Goal: Understand process/instructions

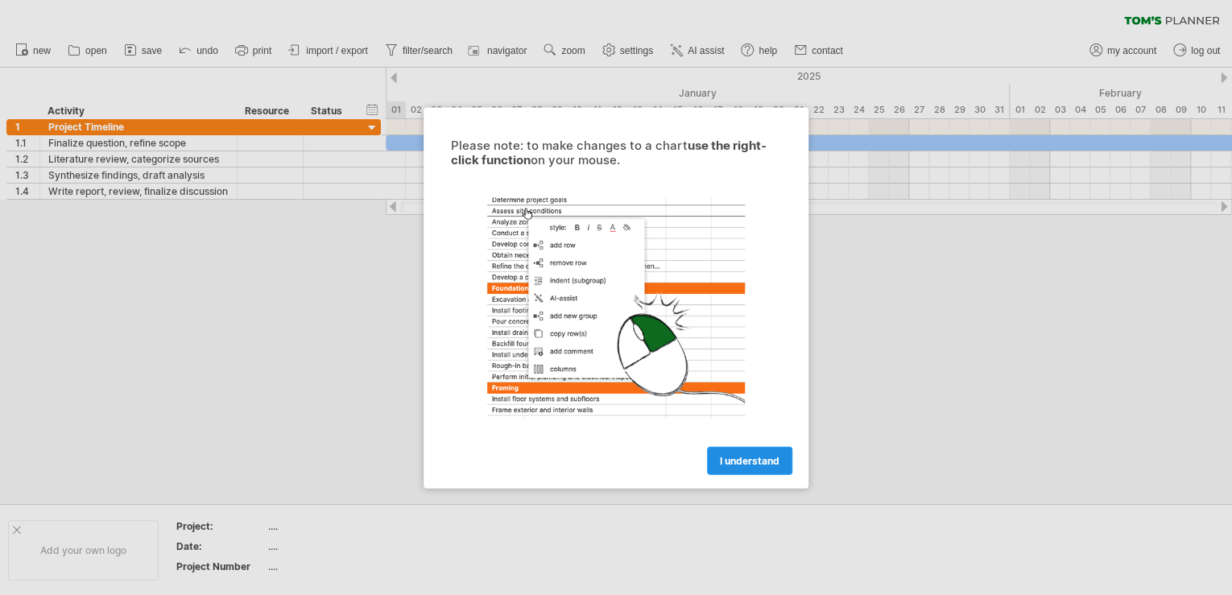
click at [739, 465] on span "I understand" at bounding box center [750, 460] width 60 height 12
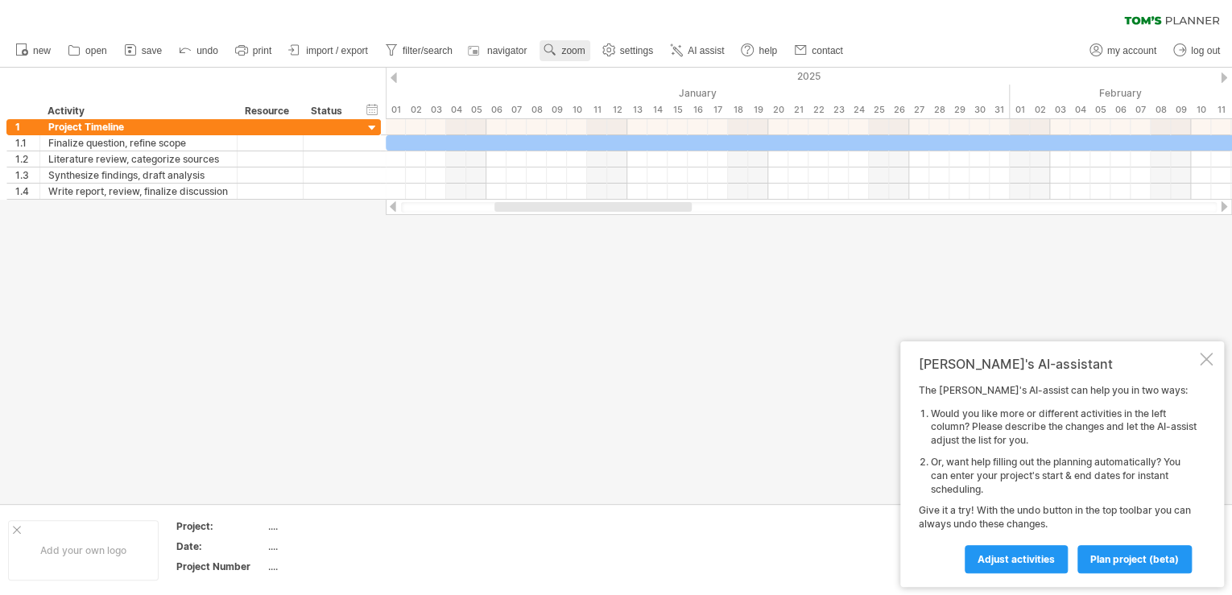
click at [572, 55] on span "zoom" at bounding box center [572, 50] width 23 height 11
click at [622, 96] on div "Week" at bounding box center [624, 102] width 89 height 26
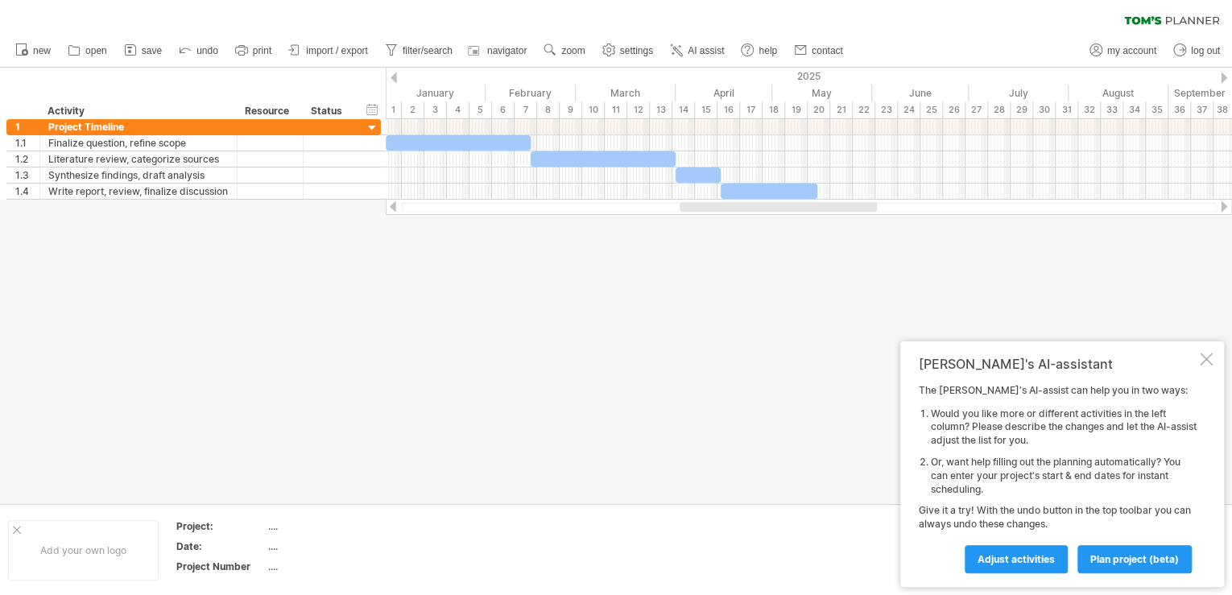
click at [1210, 358] on div at bounding box center [1206, 359] width 13 height 13
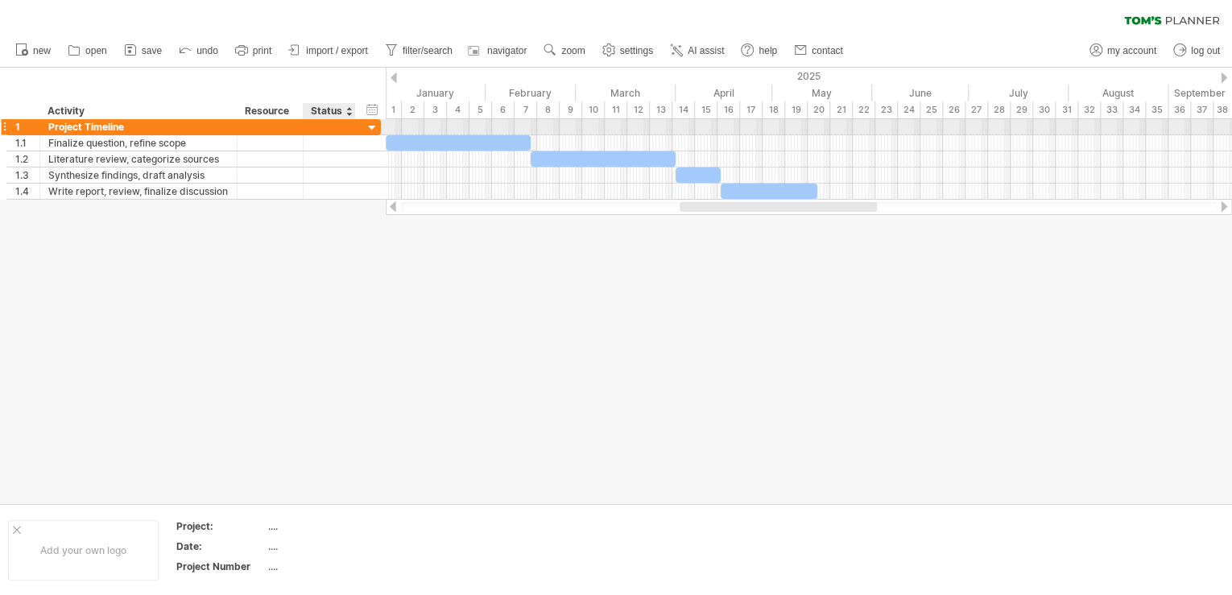
click at [370, 129] on div at bounding box center [372, 128] width 15 height 15
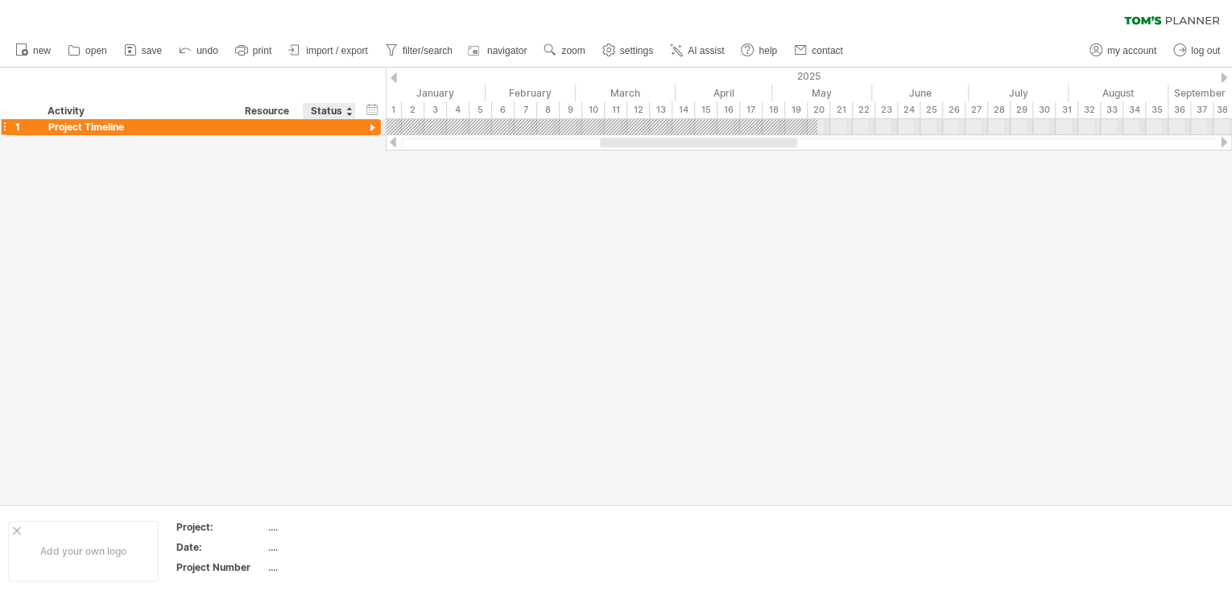
click at [370, 129] on div at bounding box center [372, 128] width 15 height 15
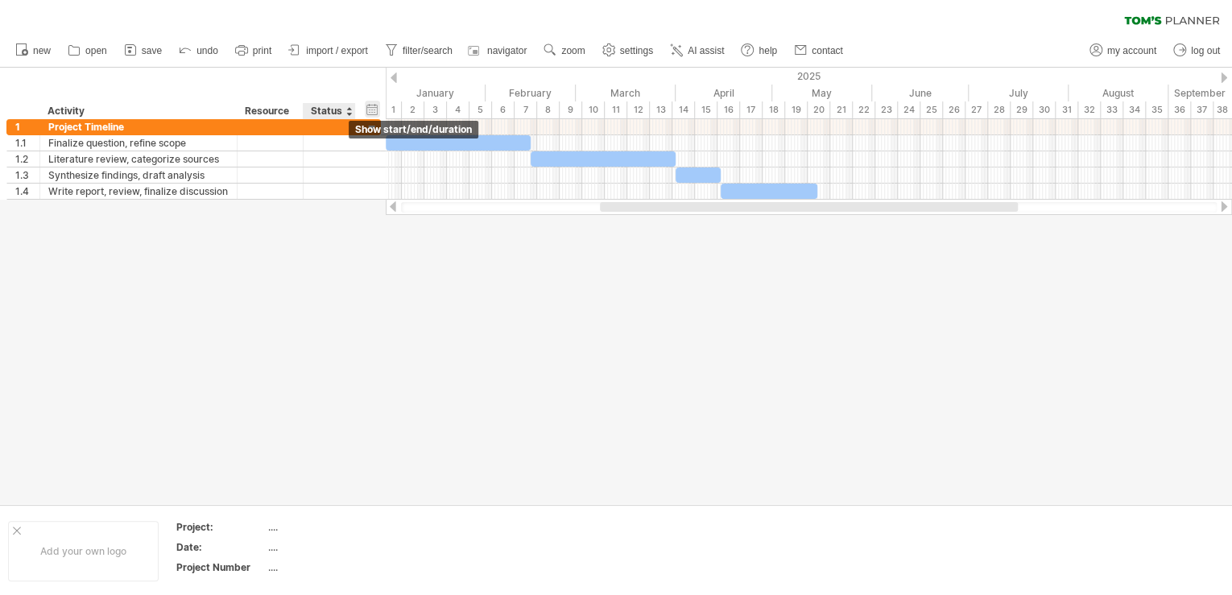
click at [370, 112] on div "hide start/end/duration show start/end/duration" at bounding box center [372, 109] width 15 height 17
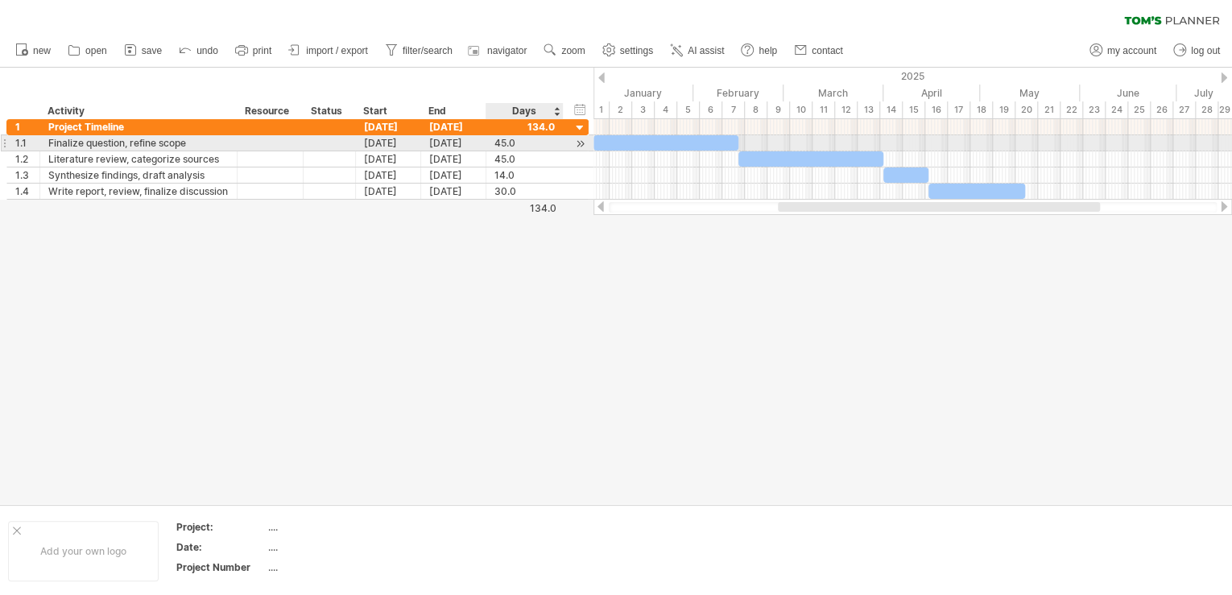
click at [580, 143] on div at bounding box center [579, 143] width 15 height 17
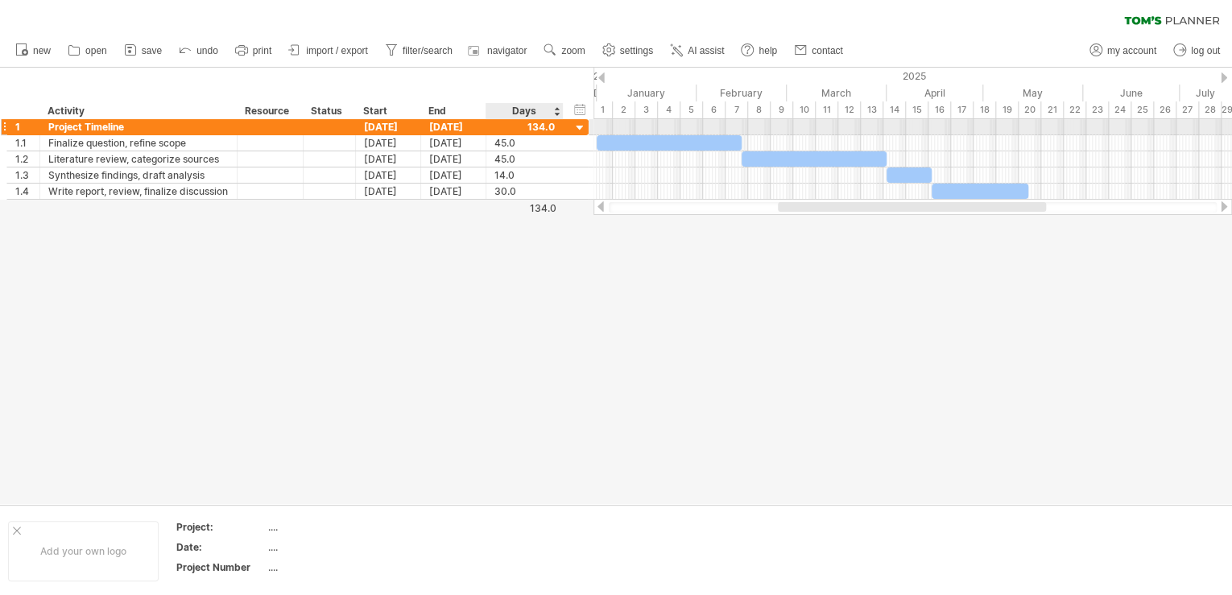
click at [578, 131] on div at bounding box center [579, 128] width 15 height 15
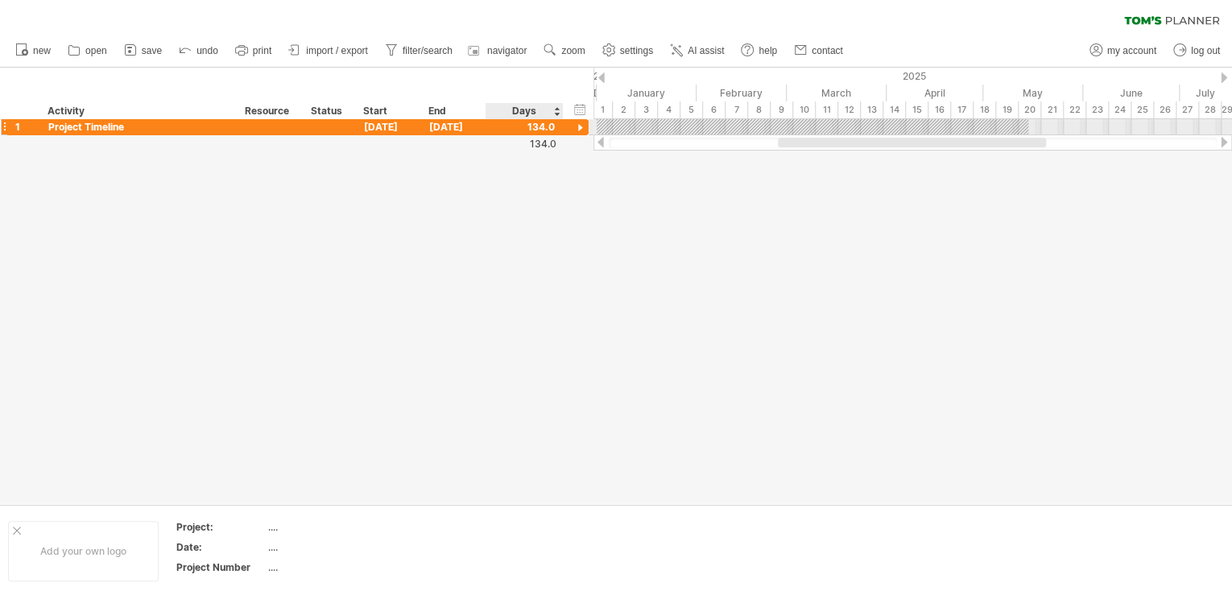
click at [578, 131] on div at bounding box center [579, 128] width 15 height 15
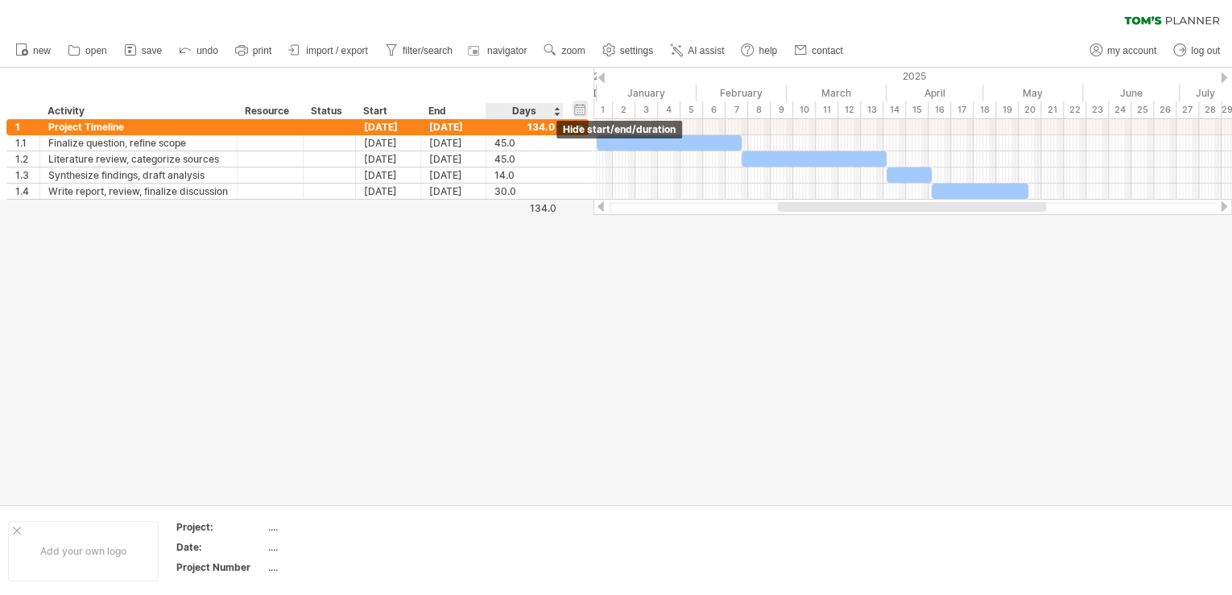
click at [581, 107] on div "hide start/end/duration show start/end/duration" at bounding box center [579, 109] width 15 height 17
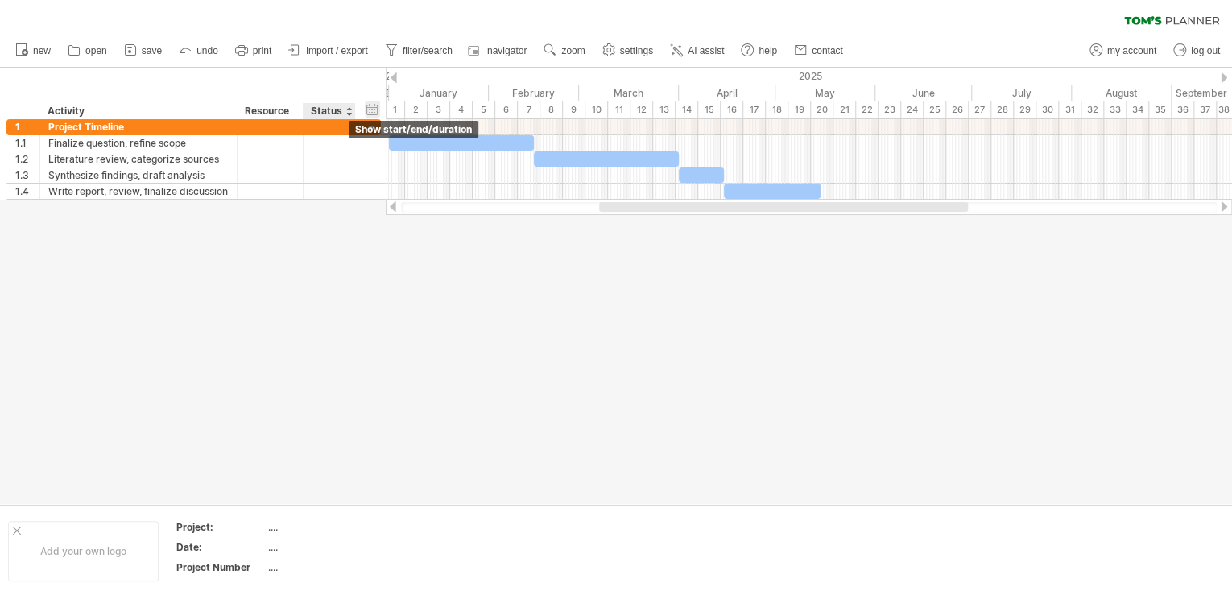
click at [373, 114] on div "hide start/end/duration show start/end/duration" at bounding box center [372, 109] width 15 height 17
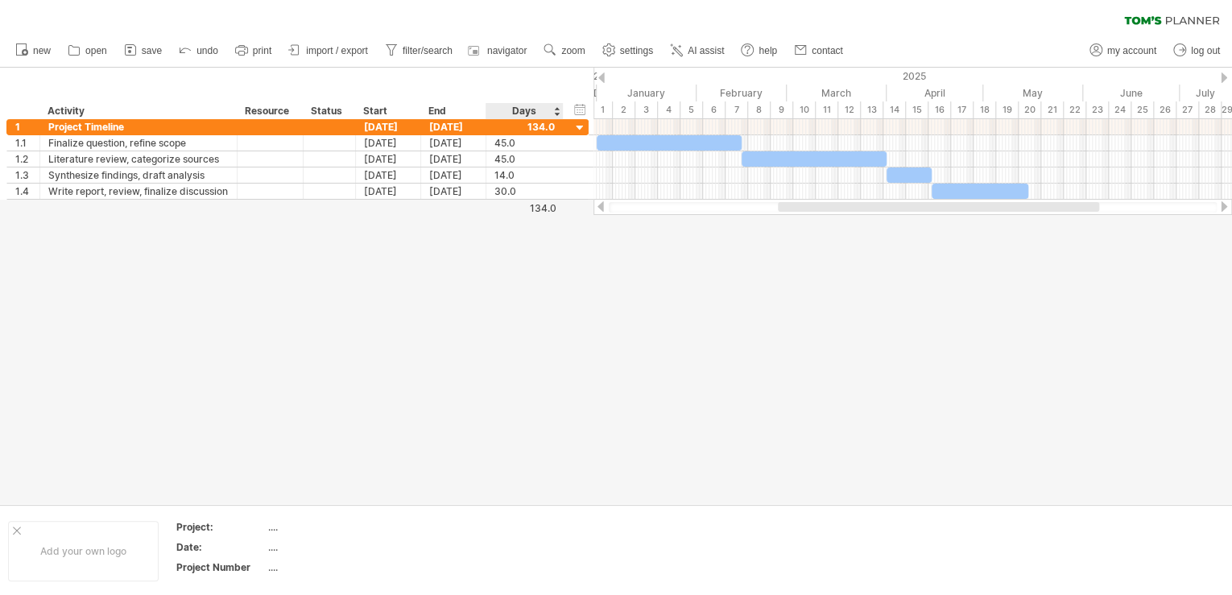
click at [585, 108] on div "hide start/end/duration show start/end/duration" at bounding box center [579, 109] width 15 height 17
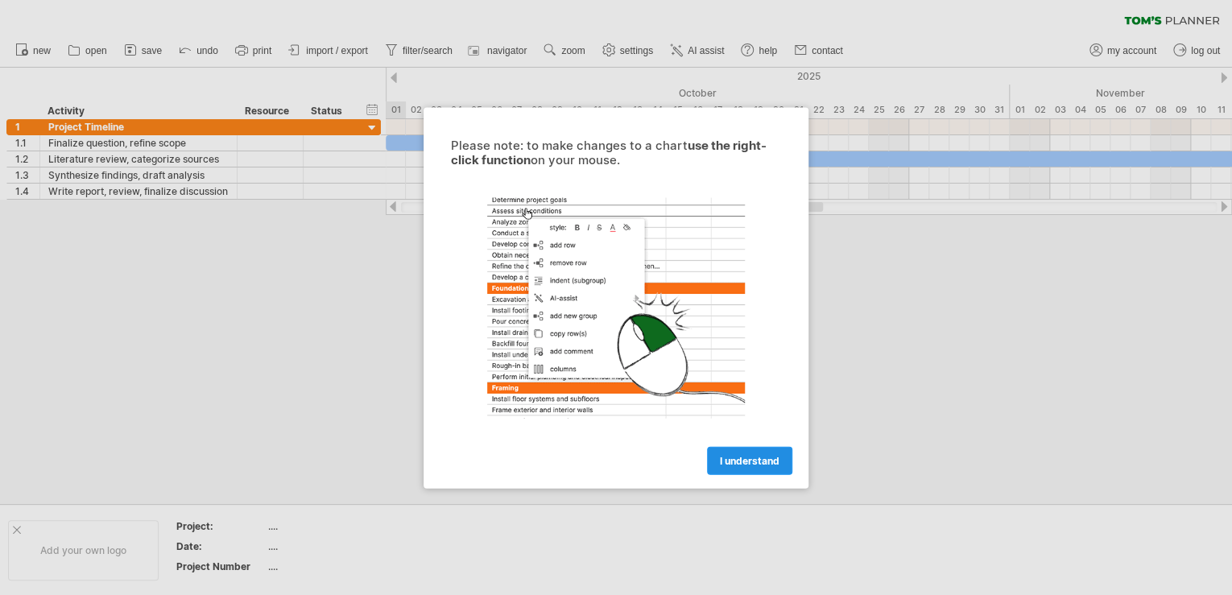
click at [726, 455] on span "I understand" at bounding box center [750, 460] width 60 height 12
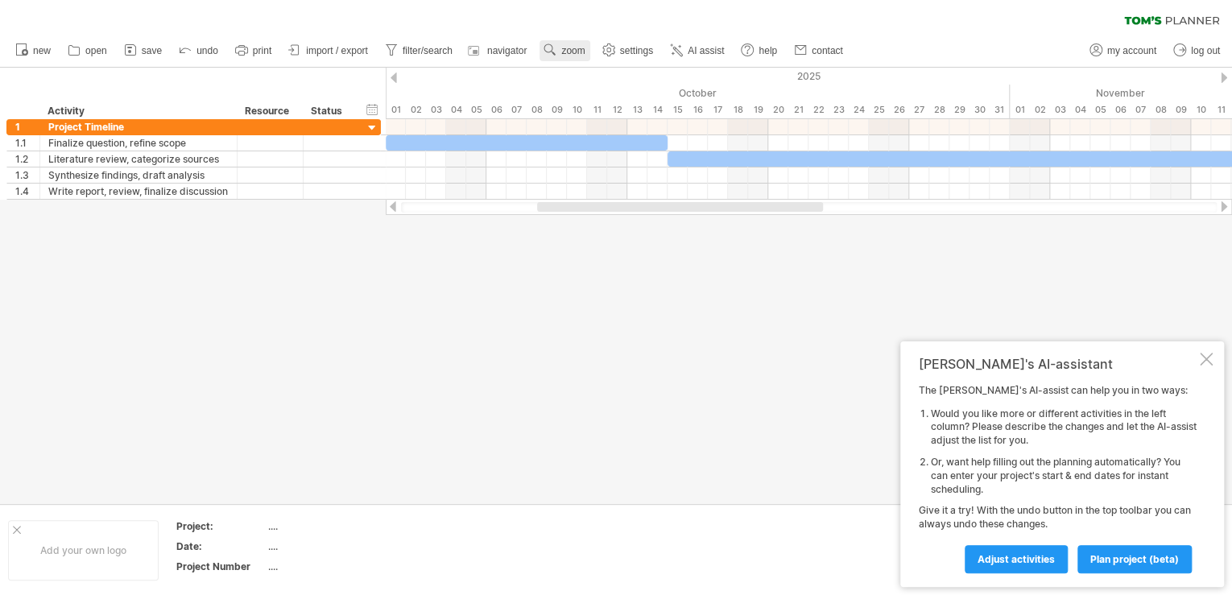
click at [580, 52] on span "zoom" at bounding box center [572, 50] width 23 height 11
click at [630, 101] on div "Week" at bounding box center [632, 99] width 89 height 26
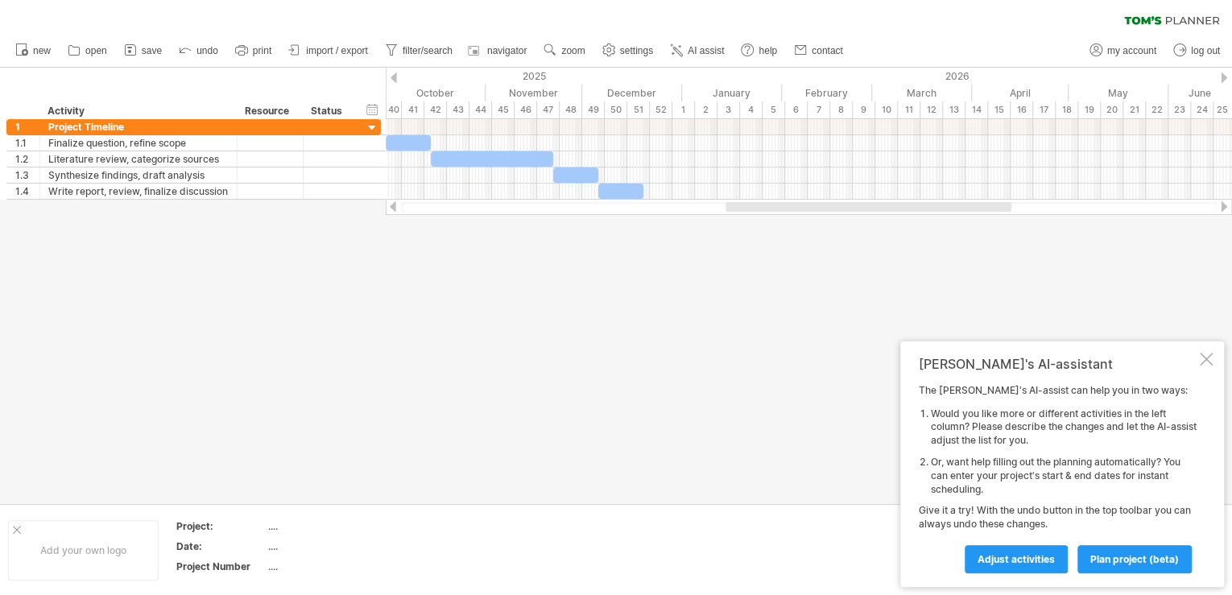
click at [1211, 354] on div at bounding box center [1206, 359] width 13 height 13
